Goal: Task Accomplishment & Management: Manage account settings

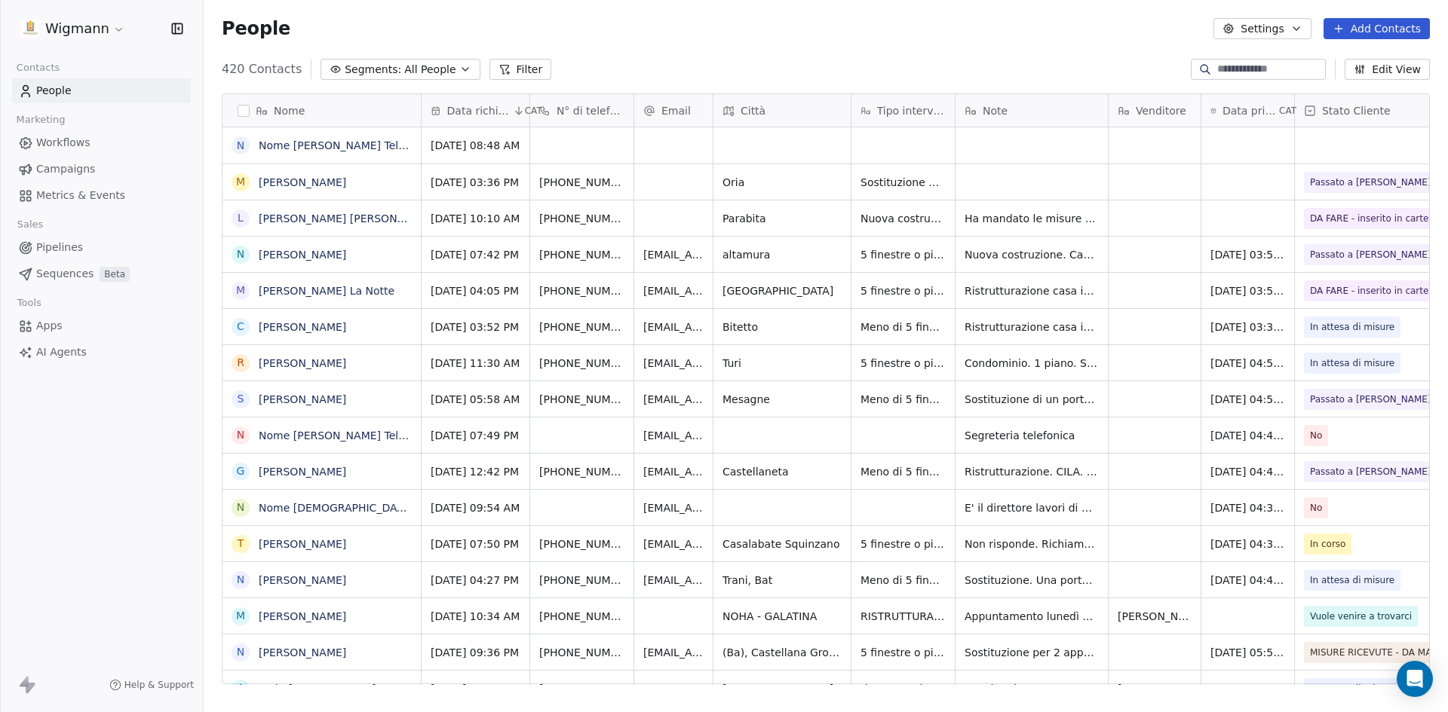
scroll to position [615, 1233]
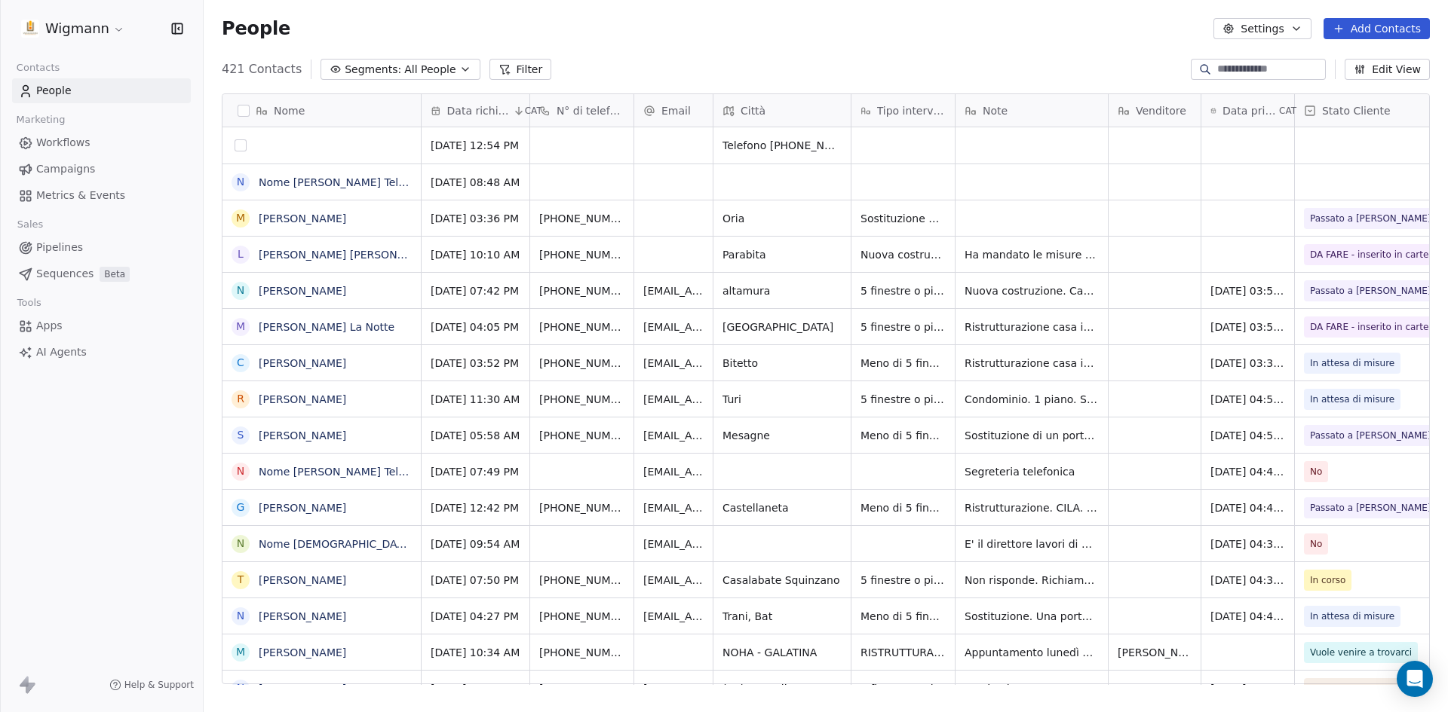
click at [242, 146] on button "grid" at bounding box center [240, 145] width 12 height 12
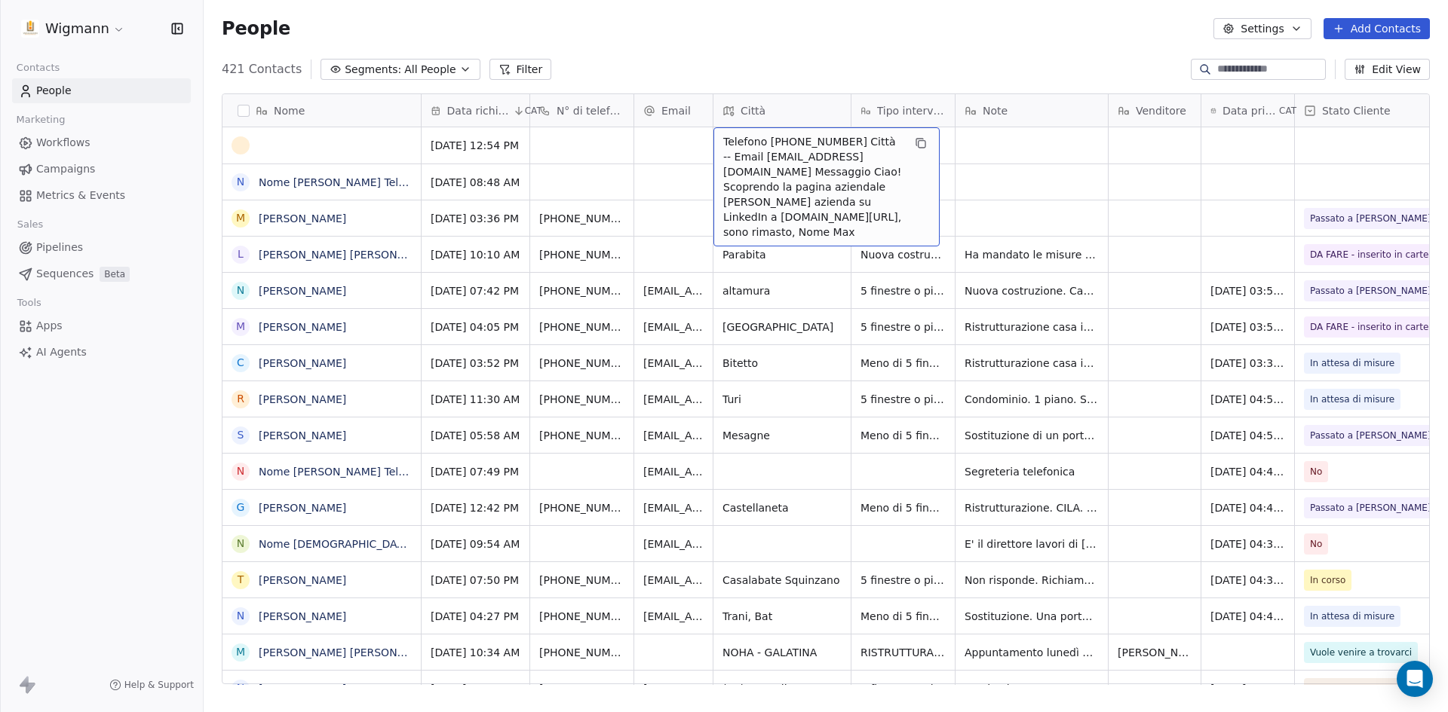
drag, startPoint x: 768, startPoint y: 143, endPoint x: 810, endPoint y: 143, distance: 42.2
click at [810, 143] on span "Telefono [PHONE_NUMBER] Città -- Email [EMAIL_ADDRESS][DOMAIN_NAME] Messaggio C…" at bounding box center [812, 187] width 179 height 106
click at [763, 139] on span "Telefono [PHONE_NUMBER] Città -- Email [EMAIL_ADDRESS][DOMAIN_NAME] Messaggio C…" at bounding box center [812, 187] width 179 height 106
click at [715, 32] on div "People Settings Add Contacts" at bounding box center [826, 28] width 1208 height 21
click at [817, 53] on div "People Settings Add Contacts" at bounding box center [826, 28] width 1244 height 57
